Goal: Transaction & Acquisition: Purchase product/service

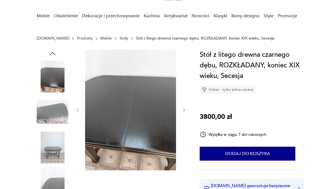
click at [184, 109] on icon "button" at bounding box center [184, 110] width 4 height 4
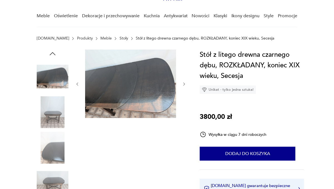
click at [184, 84] on icon "button" at bounding box center [184, 84] width 4 height 4
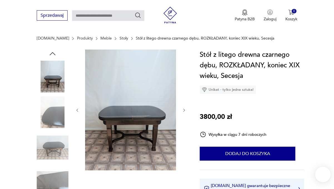
scroll to position [92, 0]
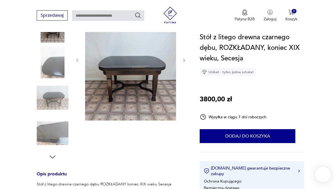
click at [185, 100] on div at bounding box center [130, 61] width 111 height 122
click at [184, 62] on icon "button" at bounding box center [184, 60] width 4 height 4
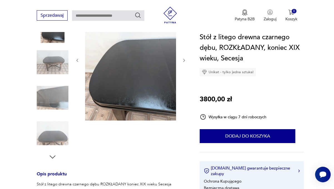
click at [184, 62] on icon "button" at bounding box center [184, 60] width 4 height 4
click at [184, 60] on icon "button" at bounding box center [184, 60] width 4 height 4
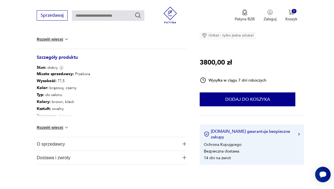
scroll to position [285, 0]
click at [67, 128] on img at bounding box center [67, 128] width 6 height 6
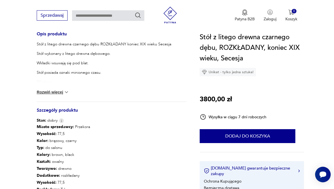
scroll to position [227, 0]
